Goal: Task Accomplishment & Management: Use online tool/utility

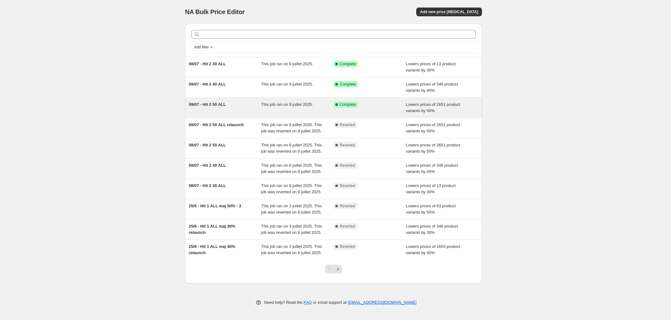
click at [216, 109] on div "09/07 - Hit 2 50 ALL" at bounding box center [225, 108] width 72 height 12
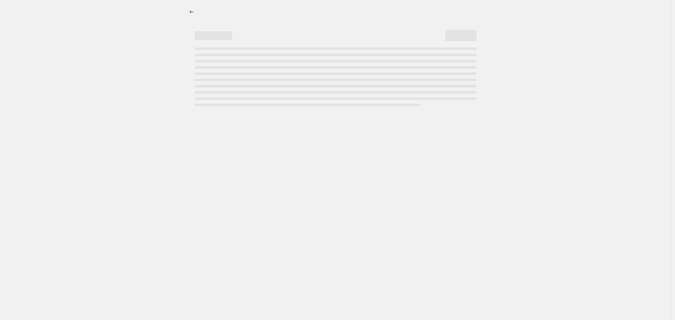
select select "percentage"
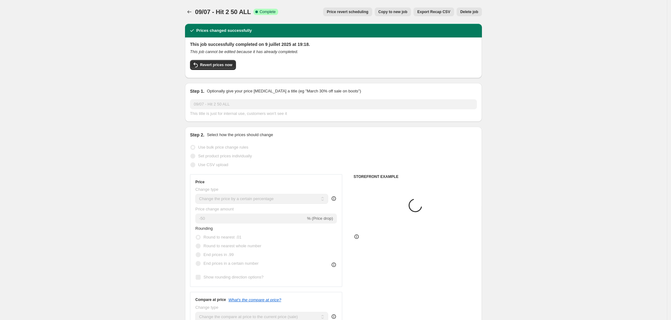
select select "collection"
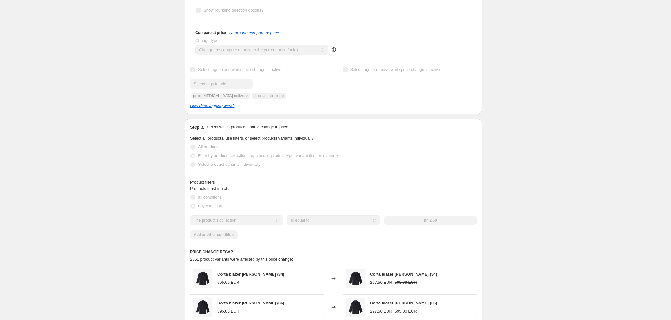
scroll to position [312, 0]
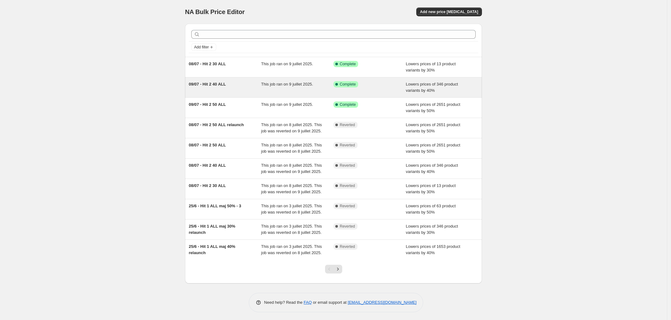
click at [234, 87] on div "09/07 - Hit 2 40 ALL" at bounding box center [225, 87] width 72 height 12
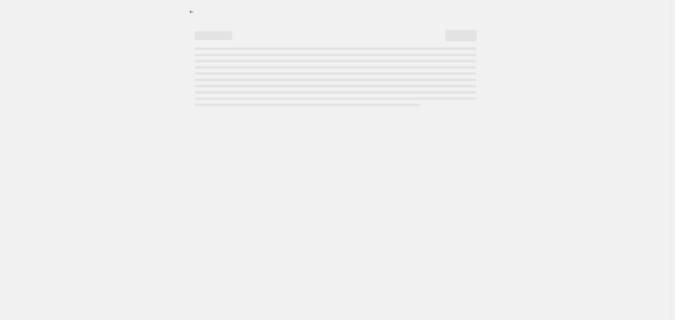
select select "percentage"
select select "collection"
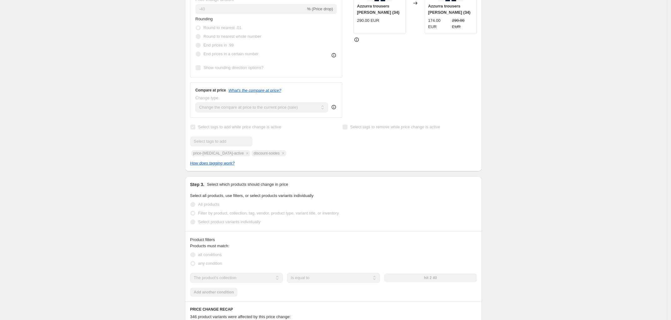
scroll to position [234, 0]
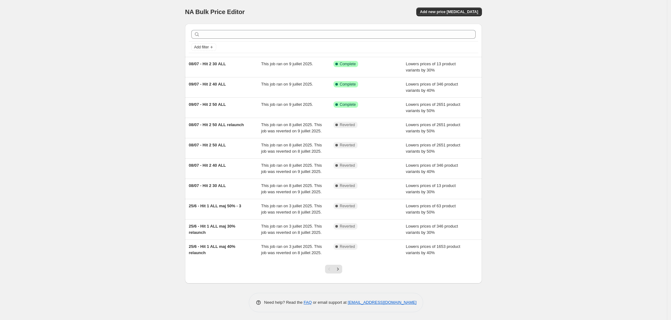
click at [257, 62] on div "08/07 - Hit 2 30 ALL" at bounding box center [225, 67] width 72 height 12
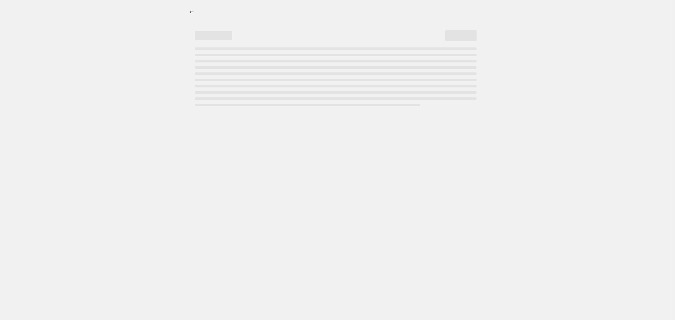
select select "percentage"
select select "collection"
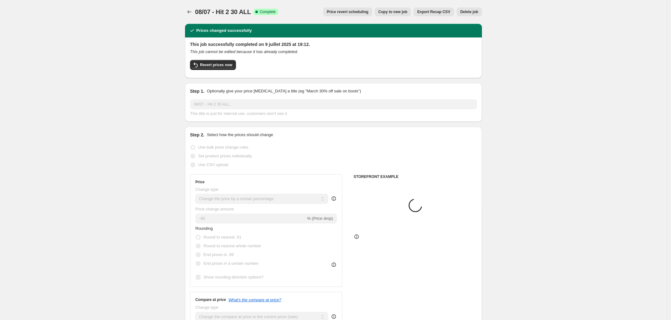
scroll to position [234, 0]
